Goal: Task Accomplishment & Management: Use online tool/utility

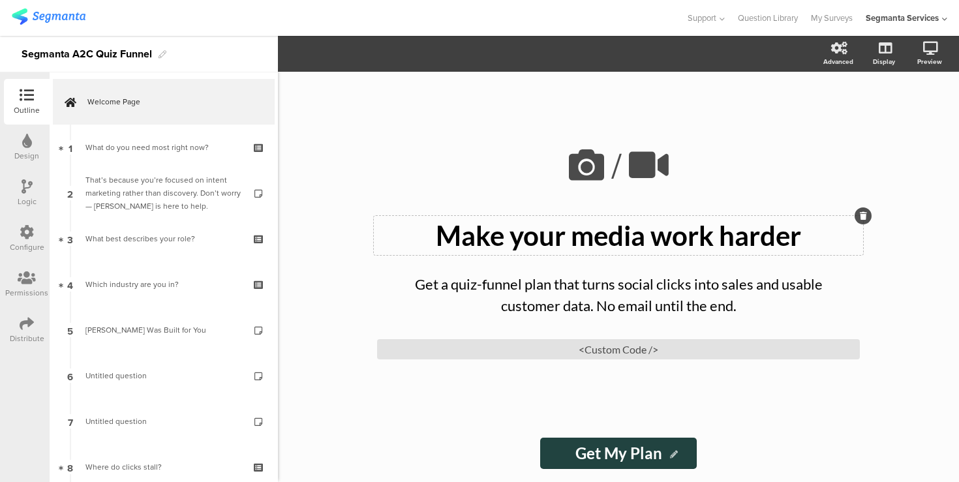
click at [518, 230] on p "Make your media work harder" at bounding box center [618, 235] width 483 height 33
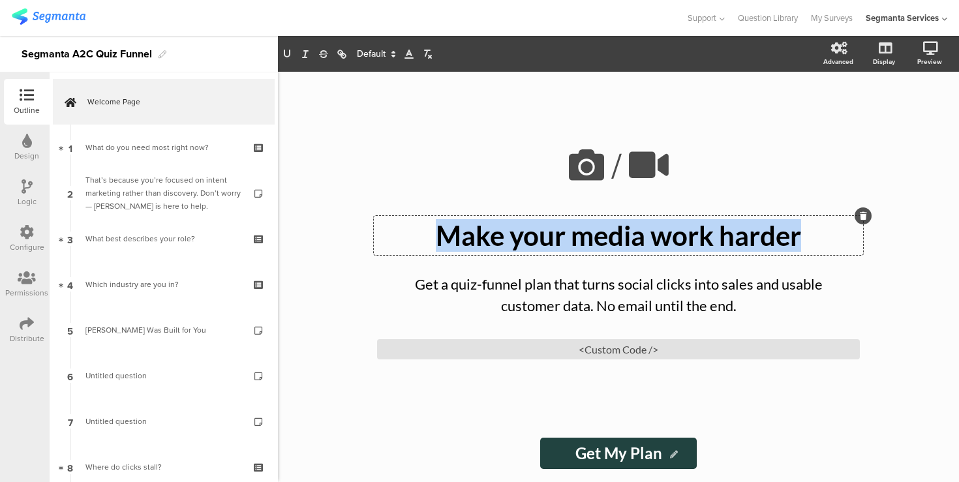
click at [518, 230] on p "Make your media work harder" at bounding box center [618, 235] width 483 height 33
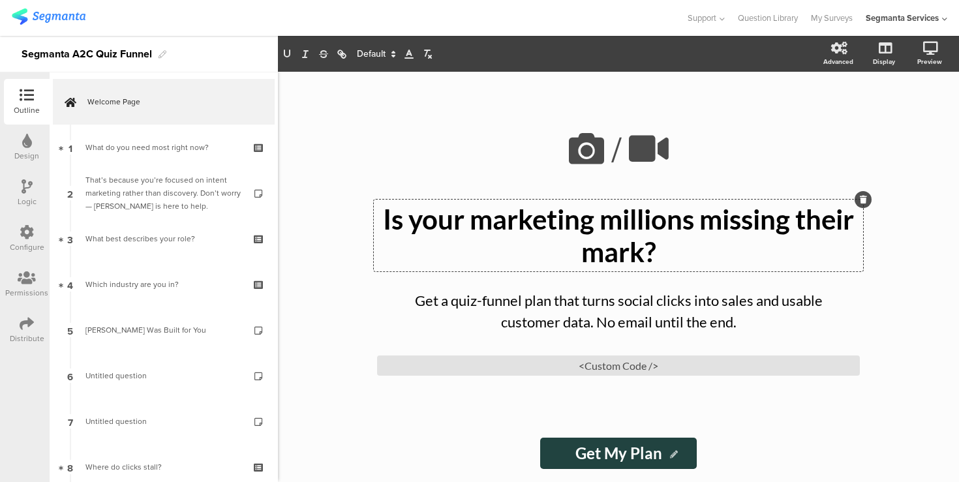
click at [354, 288] on div "/ Is your marketing millions missing their mark? Is your marketing millions mis…" at bounding box center [619, 277] width 548 height 411
click at [429, 302] on p "Get a quiz-funnel plan that turns social clicks into sales and usable customer …" at bounding box center [618, 311] width 457 height 43
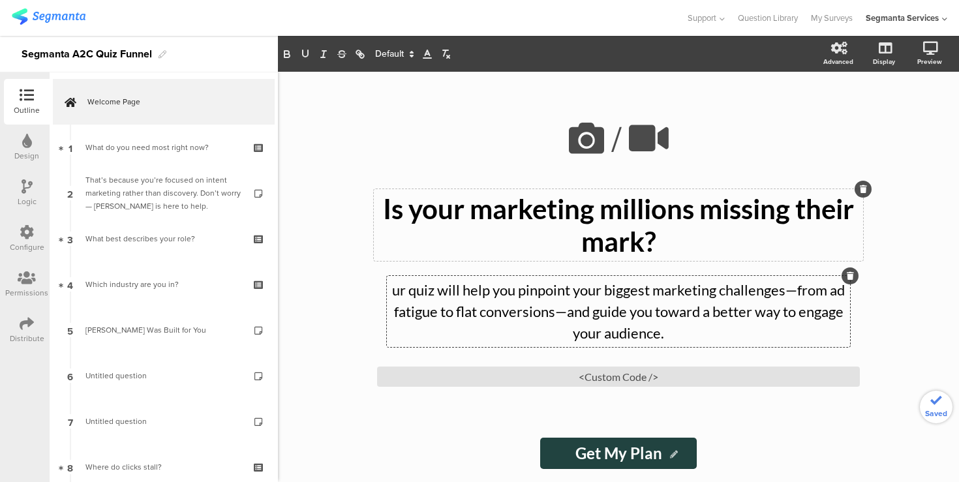
click at [396, 291] on p "ur quiz will help you pinpoint your biggest marketing challenges—from ad fatigu…" at bounding box center [618, 311] width 457 height 65
click at [394, 294] on p "ur quiz will help you pinpoint your biggest marketing challenges—from ad fatigu…" at bounding box center [618, 311] width 457 height 65
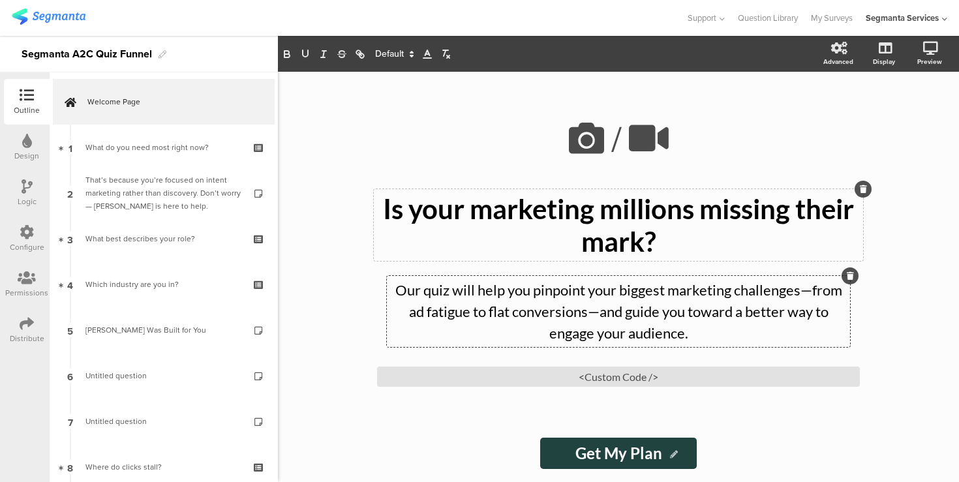
click at [801, 294] on p "Our quiz will help you pinpoint your biggest marketing challenges—from ad fatig…" at bounding box center [618, 311] width 457 height 65
click at [600, 313] on p "Our quiz will help you pinpoint your biggest marketing challenges, from ad fati…" at bounding box center [618, 311] width 457 height 65
click at [692, 335] on p "Our quiz will help you pinpoint your biggest marketing challenges, from ad fati…" at bounding box center [618, 311] width 457 height 65
click at [619, 377] on div "<Custom Code />" at bounding box center [618, 377] width 483 height 20
click at [632, 456] on input "Get My Plan" at bounding box center [618, 453] width 156 height 31
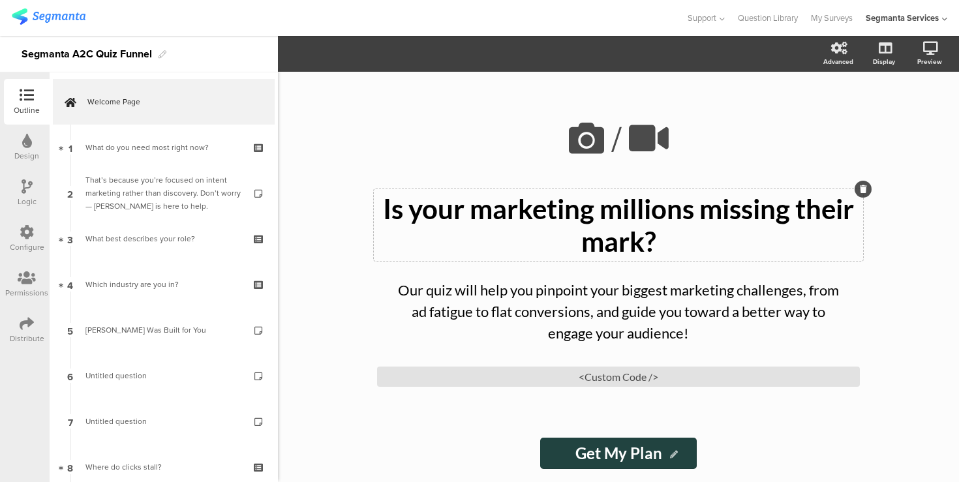
click at [632, 456] on input "Get My Plan" at bounding box center [618, 453] width 156 height 31
paste input "Take the quiz"
click at [617, 454] on input "Take the quiz" at bounding box center [618, 453] width 161 height 31
type input "Take The Quiz!"
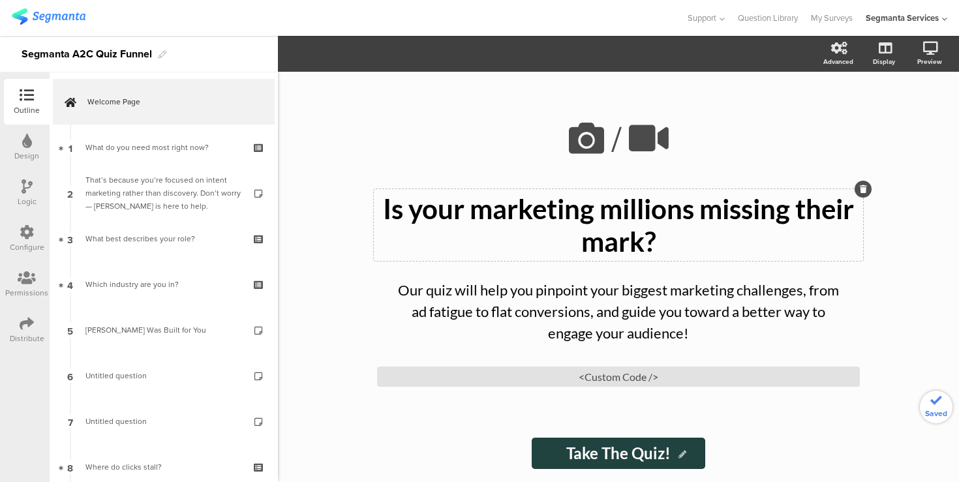
click at [450, 455] on div "Take The Quiz! Take The Quiz!" at bounding box center [619, 453] width 522 height 31
click at [334, 251] on div "/ Is your marketing millions missing their mark? Is your marketing millions mis…" at bounding box center [618, 277] width 681 height 411
click at [601, 134] on icon at bounding box center [587, 138] width 44 height 44
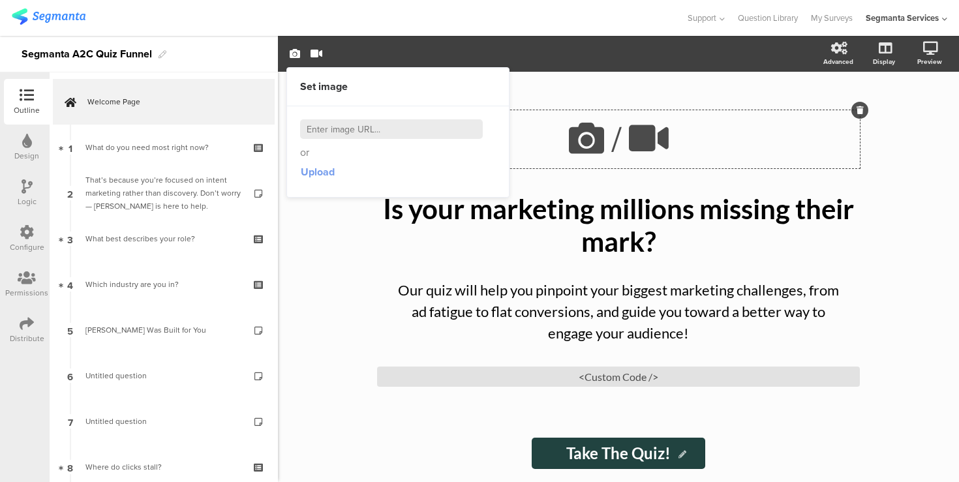
click at [321, 172] on span "Upload" at bounding box center [318, 171] width 34 height 15
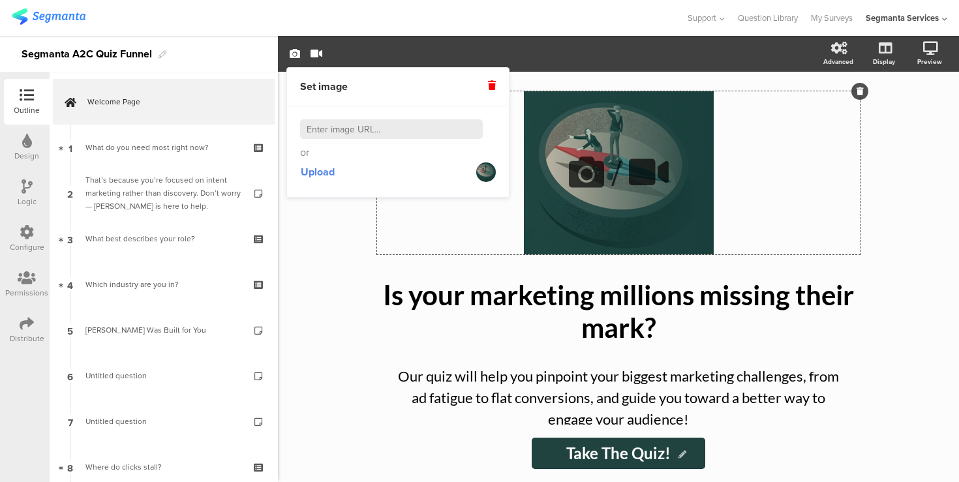
click at [642, 223] on div "/" at bounding box center [618, 172] width 483 height 163
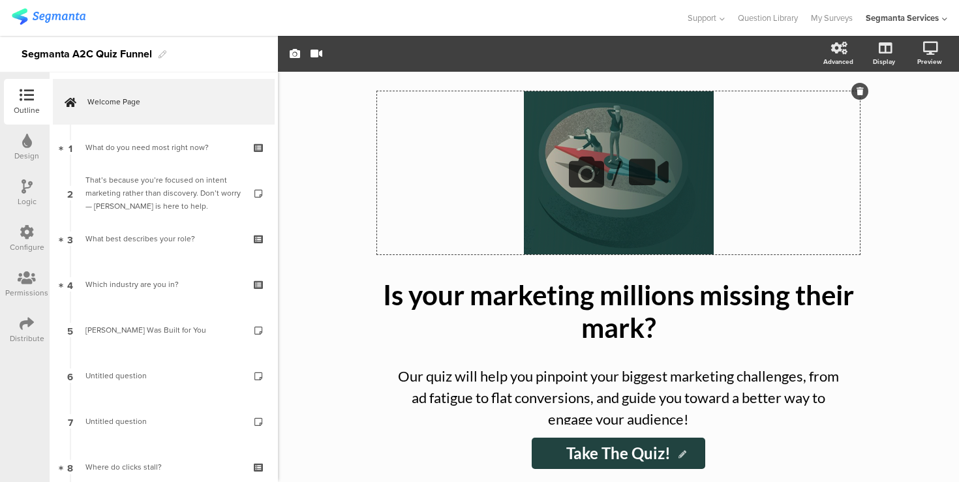
click at [642, 223] on div "/" at bounding box center [618, 172] width 483 height 163
click at [867, 82] on div "/ Is your marketing millions missing their mark? Is your marketing millions mis…" at bounding box center [619, 248] width 522 height 353
click at [861, 93] on icon at bounding box center [860, 91] width 7 height 8
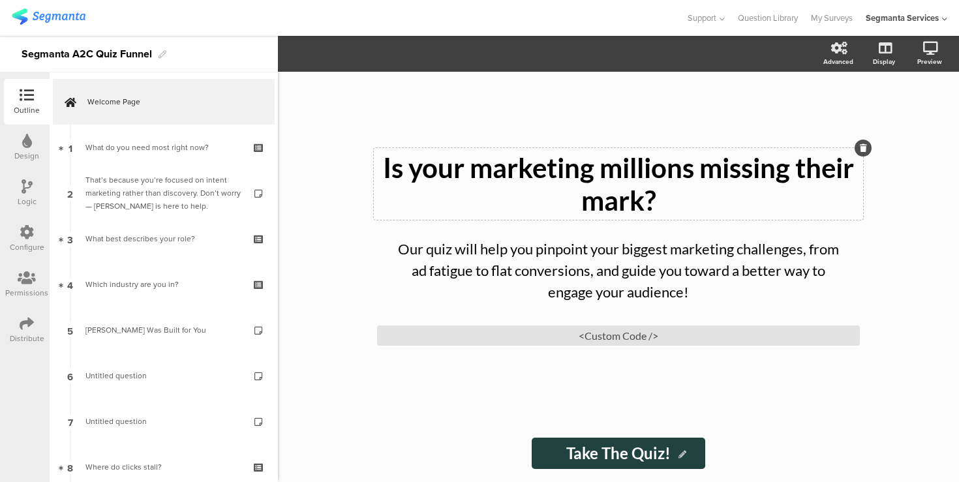
click at [441, 151] on p "Is your marketing millions missing their mark?" at bounding box center [618, 183] width 483 height 65
click at [432, 136] on div "Is your marketing millions missing their mark? Is your marketing millions missi…" at bounding box center [619, 248] width 522 height 353
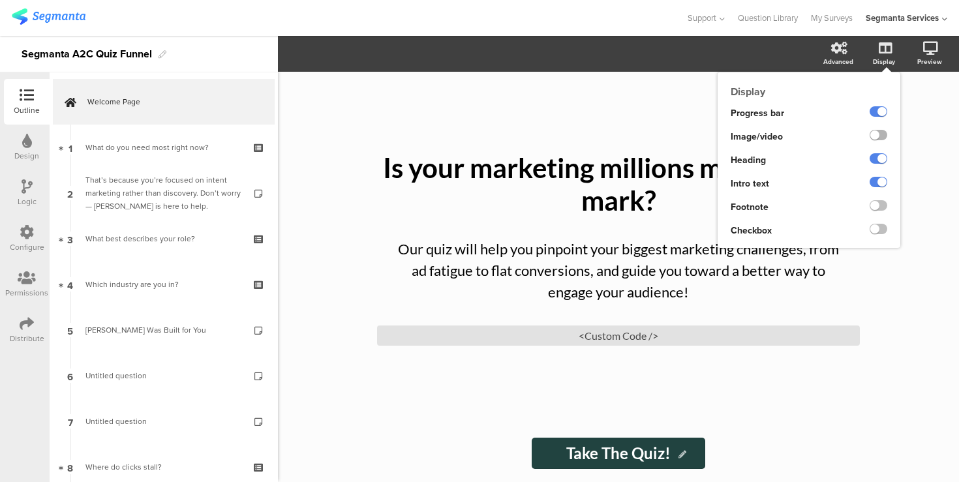
click at [872, 138] on label at bounding box center [879, 135] width 18 height 10
click at [0, 0] on input "checkbox" at bounding box center [0, 0] width 0 height 0
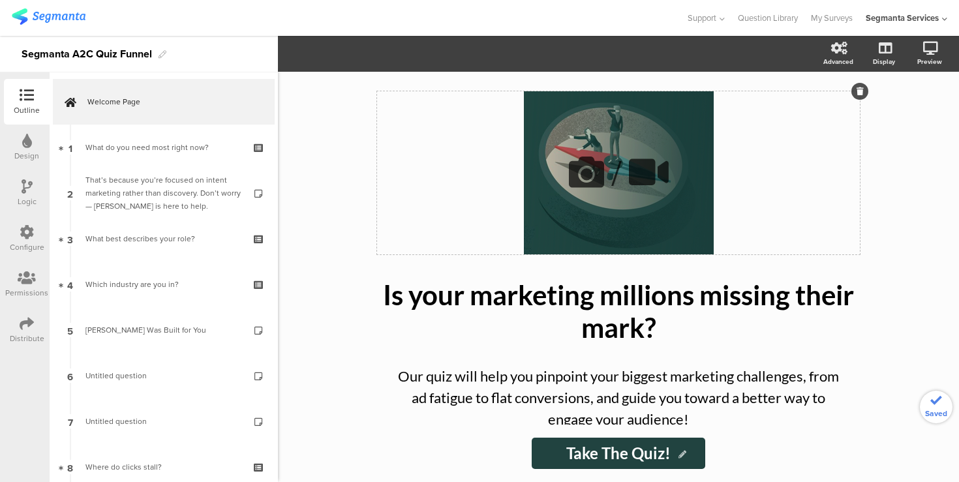
click at [407, 118] on div "/" at bounding box center [618, 172] width 483 height 163
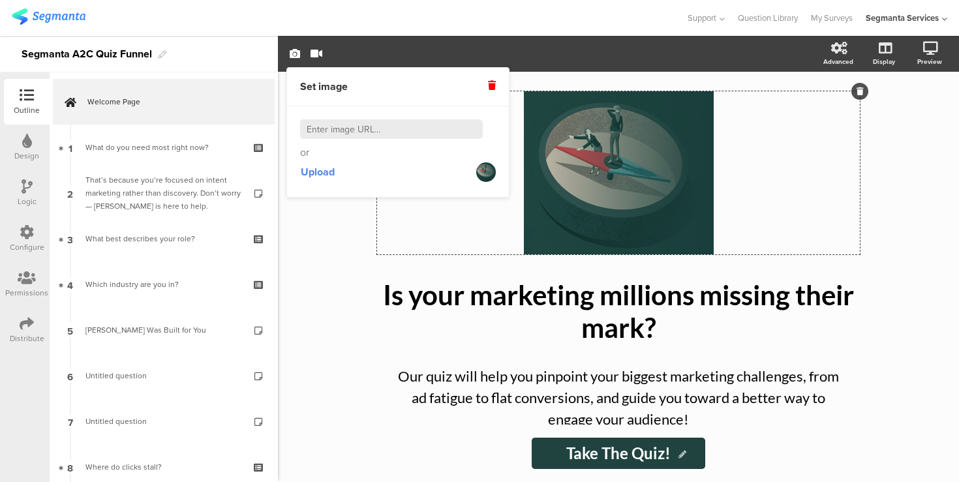
click at [492, 84] on icon at bounding box center [492, 85] width 8 height 9
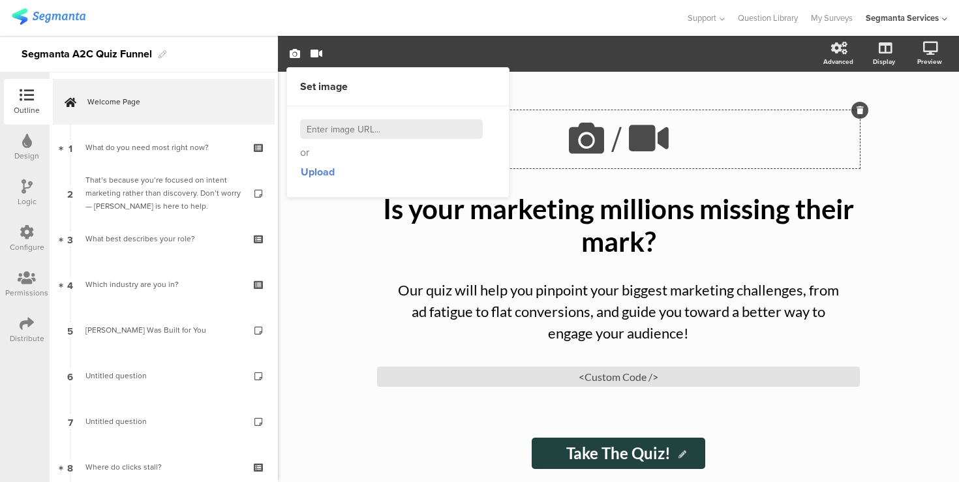
click at [302, 317] on div "/ Is your marketing millions missing their mark? Is your marketing millions mis…" at bounding box center [618, 277] width 681 height 411
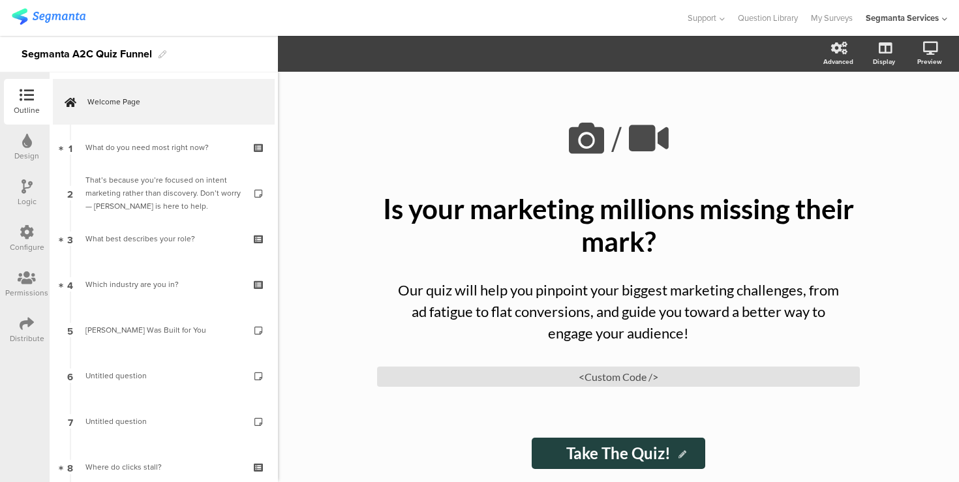
click at [329, 133] on div "/ Is your marketing millions missing their mark? Is your marketing millions mis…" at bounding box center [618, 277] width 681 height 411
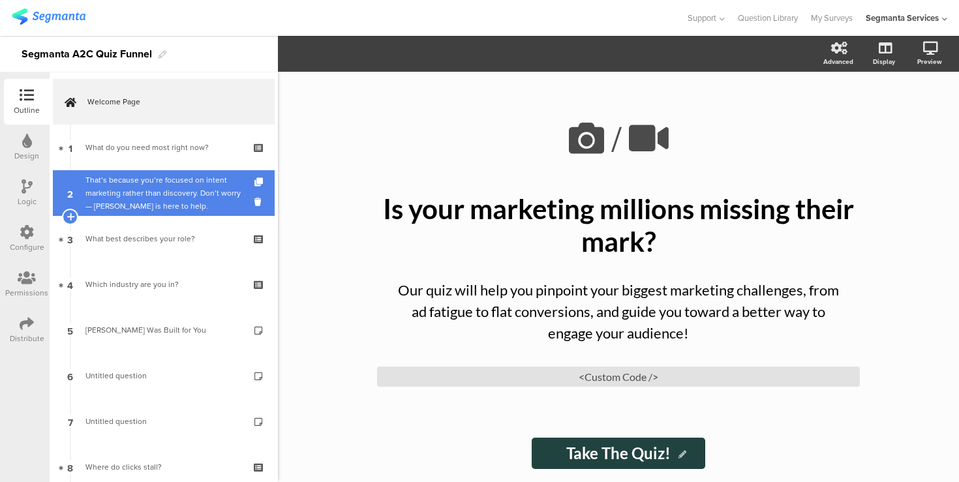
click at [176, 196] on div "That’s because you’re focused on intent marketing rather than discovery. Don’t …" at bounding box center [163, 193] width 156 height 39
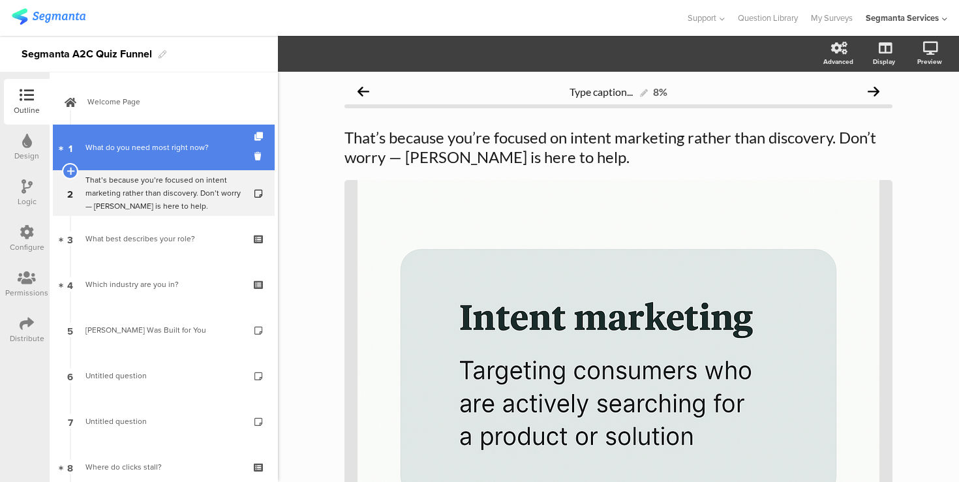
click at [170, 159] on link "1 What do you need most right now?" at bounding box center [164, 148] width 222 height 46
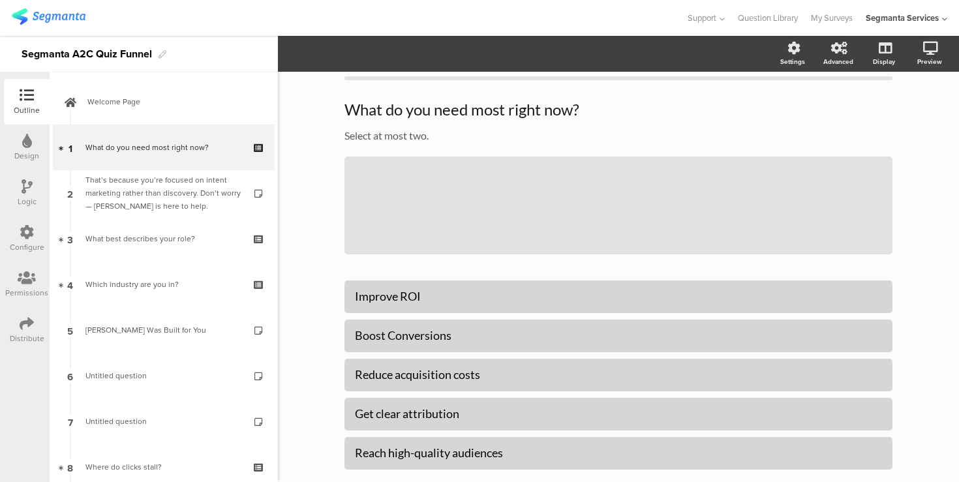
scroll to position [29, 0]
click at [403, 104] on p "What do you need most right now?" at bounding box center [619, 109] width 548 height 20
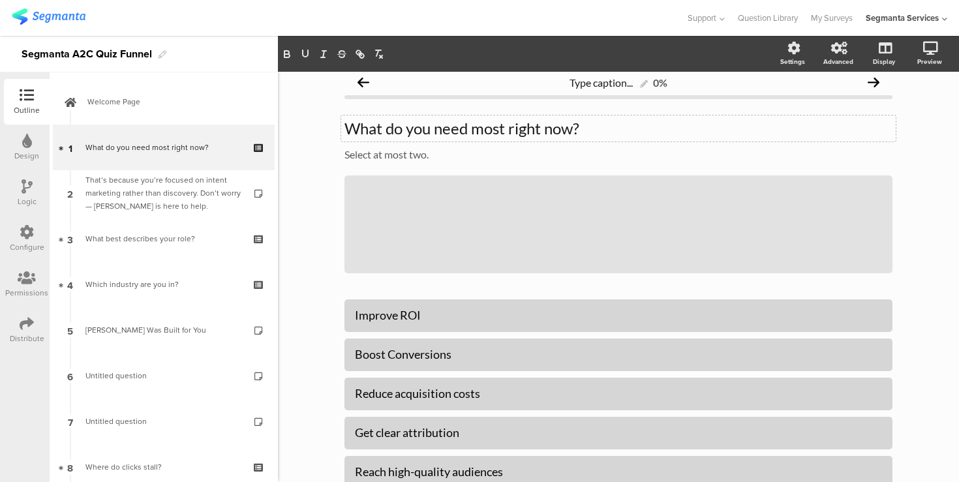
click at [403, 104] on div "Type caption... 0% What do you need most right now? What do you need most right…" at bounding box center [619, 321] width 548 height 504
click at [407, 126] on div "What do you need most right now? What do you need most right now?" at bounding box center [618, 129] width 555 height 26
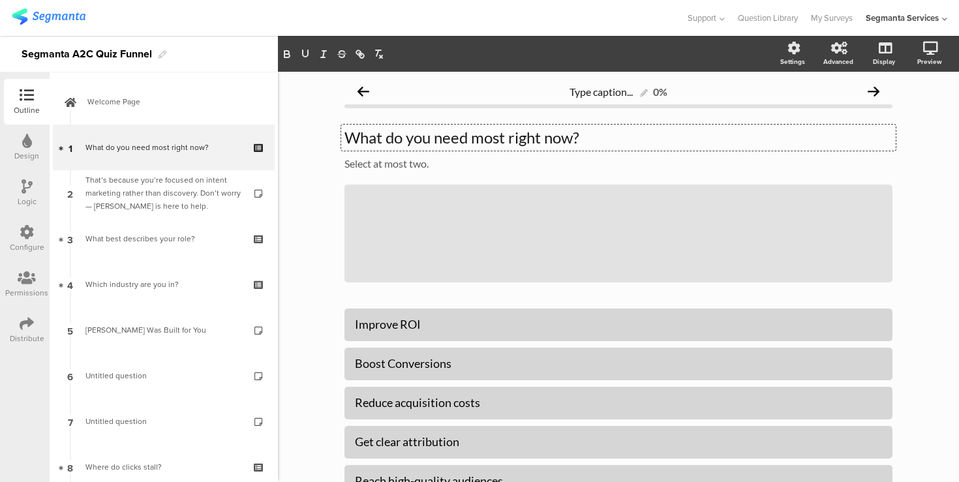
click at [407, 126] on div "What do you need most right now? What do you need most right now? What do you n…" at bounding box center [618, 138] width 555 height 26
click at [410, 136] on p "What do you need most right now?" at bounding box center [619, 138] width 548 height 20
click at [892, 182] on icon at bounding box center [893, 185] width 7 height 8
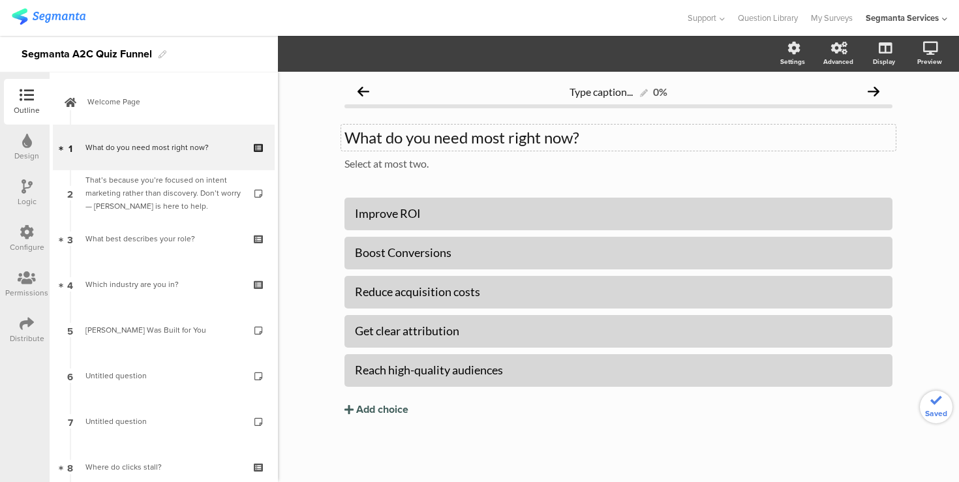
click at [506, 137] on div "What do you need most right now? What do you need most right now?" at bounding box center [618, 138] width 555 height 26
click at [506, 137] on p "What do you need most right now?" at bounding box center [619, 138] width 548 height 20
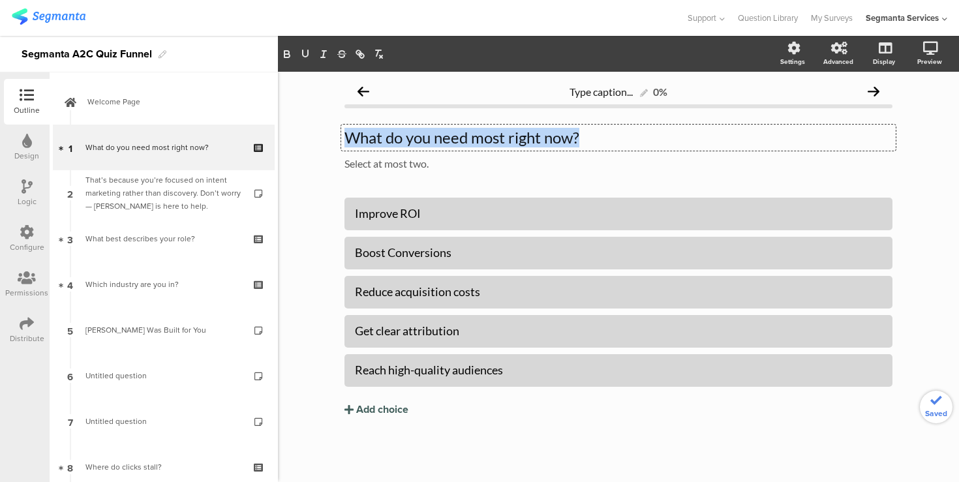
click at [506, 137] on p "What do you need most right now?" at bounding box center [619, 138] width 548 height 20
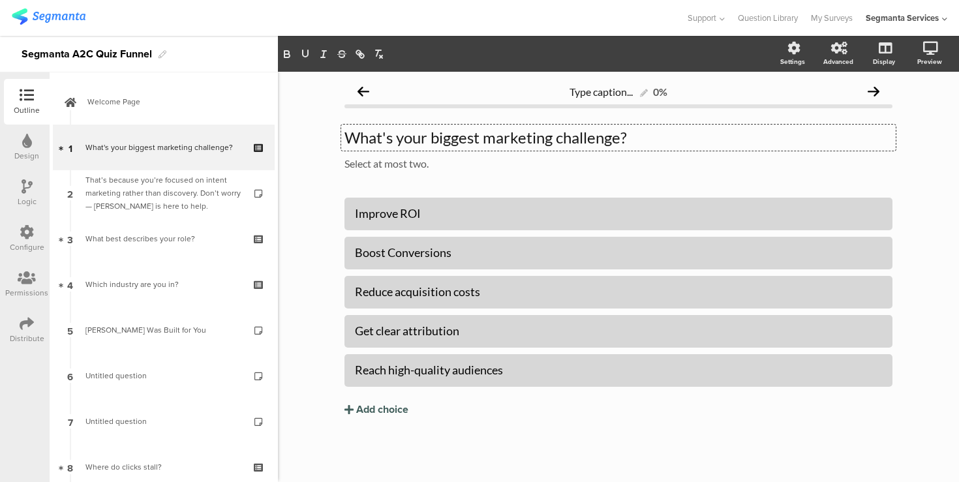
click at [390, 138] on p "What's your biggest marketing challenge?" at bounding box center [619, 138] width 548 height 20
click at [399, 165] on div "Select at most two. Select at most two." at bounding box center [618, 164] width 555 height 21
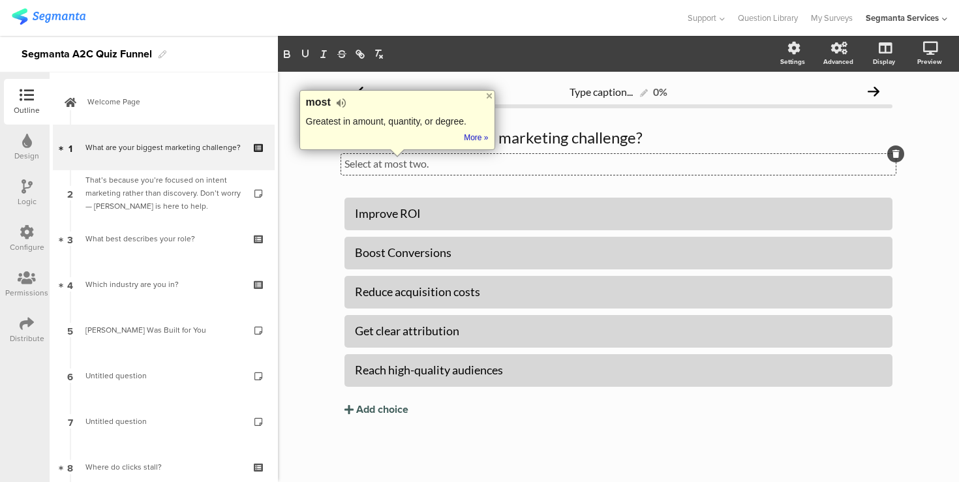
click at [446, 164] on p "Select at most two." at bounding box center [619, 163] width 548 height 12
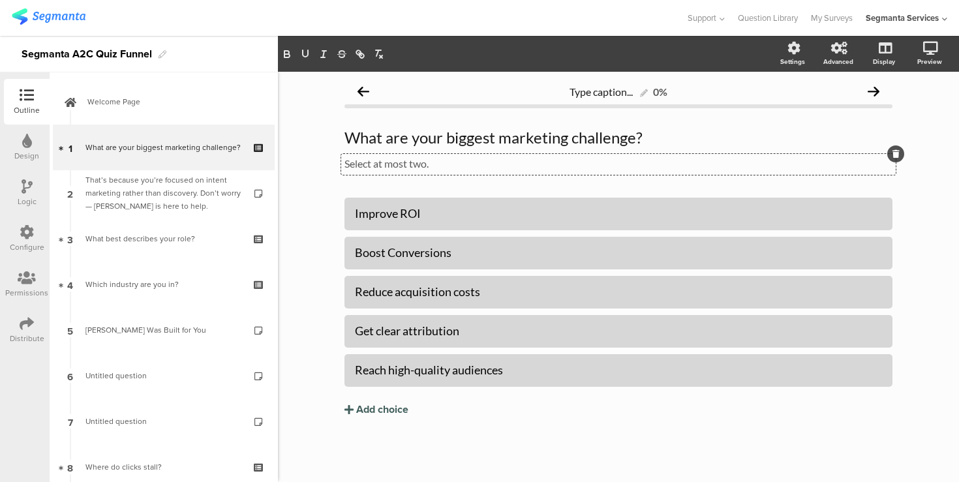
click at [446, 164] on p "Select at most two." at bounding box center [619, 163] width 548 height 12
paste div
click at [396, 166] on p "Select the one that hurts most." at bounding box center [619, 163] width 548 height 12
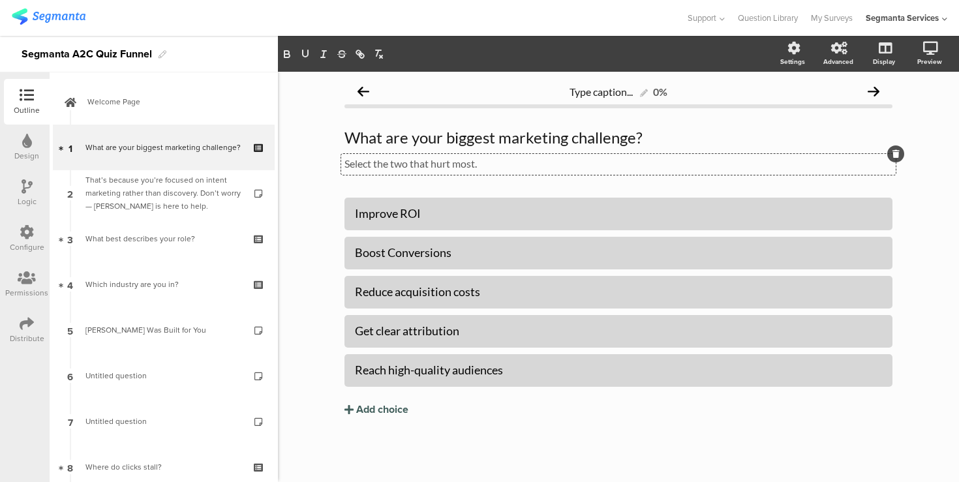
click at [305, 197] on div "Type caption... 0% What are your biggest marketing challenge? What are your big…" at bounding box center [618, 277] width 681 height 411
